Goal: Check status: Check status

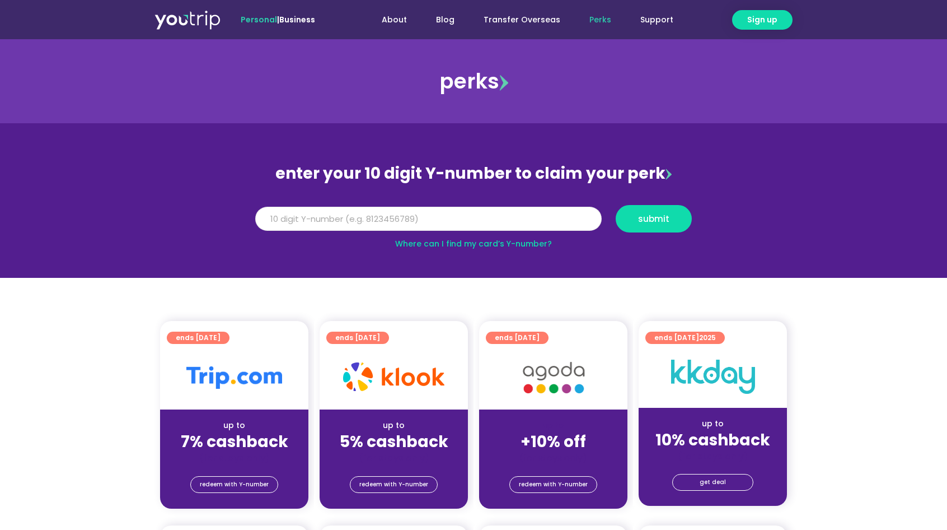
click at [415, 213] on input "Y Number" at bounding box center [428, 219] width 347 height 25
type input "8162146542"
click at [643, 221] on span "submit" at bounding box center [653, 218] width 31 height 8
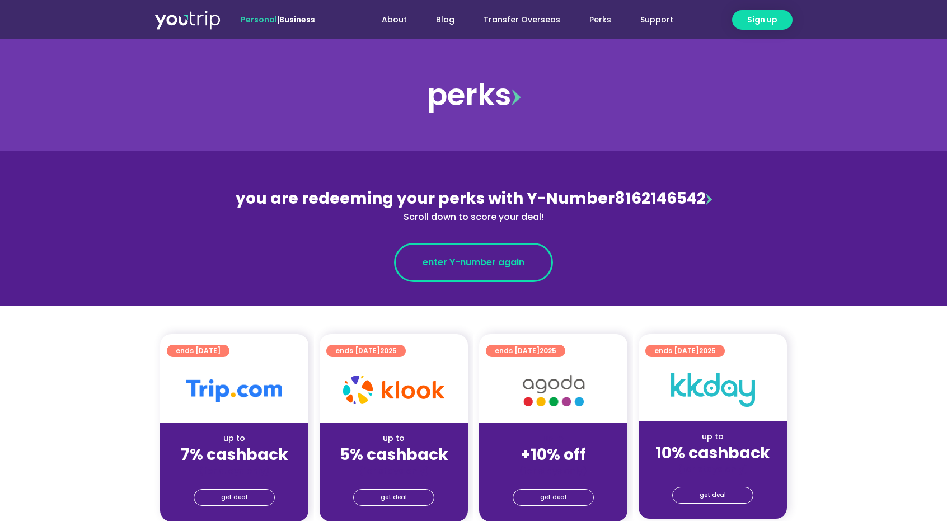
click at [541, 258] on link "enter Y-number again" at bounding box center [473, 262] width 159 height 39
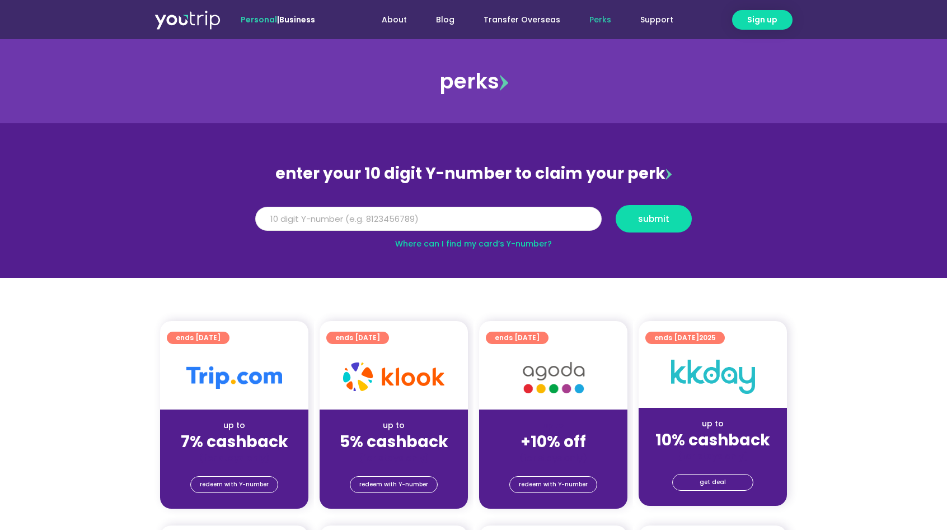
click at [560, 220] on input "Y Number" at bounding box center [428, 219] width 347 height 25
type input "8162146542"
click at [664, 224] on button "submit" at bounding box center [654, 218] width 76 height 27
